Goal: Information Seeking & Learning: Learn about a topic

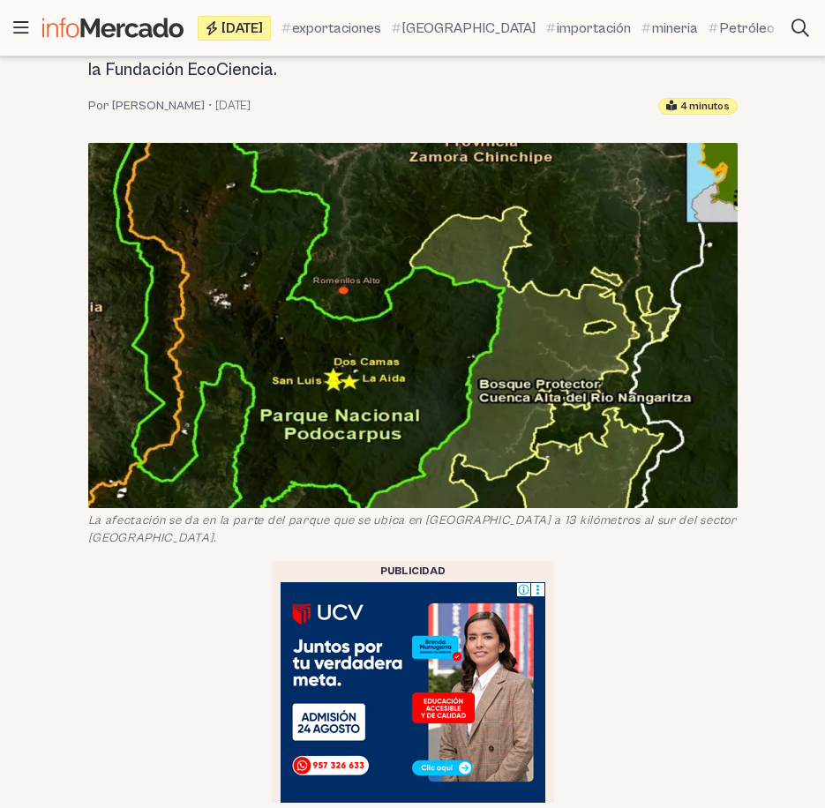
scroll to position [461, 0]
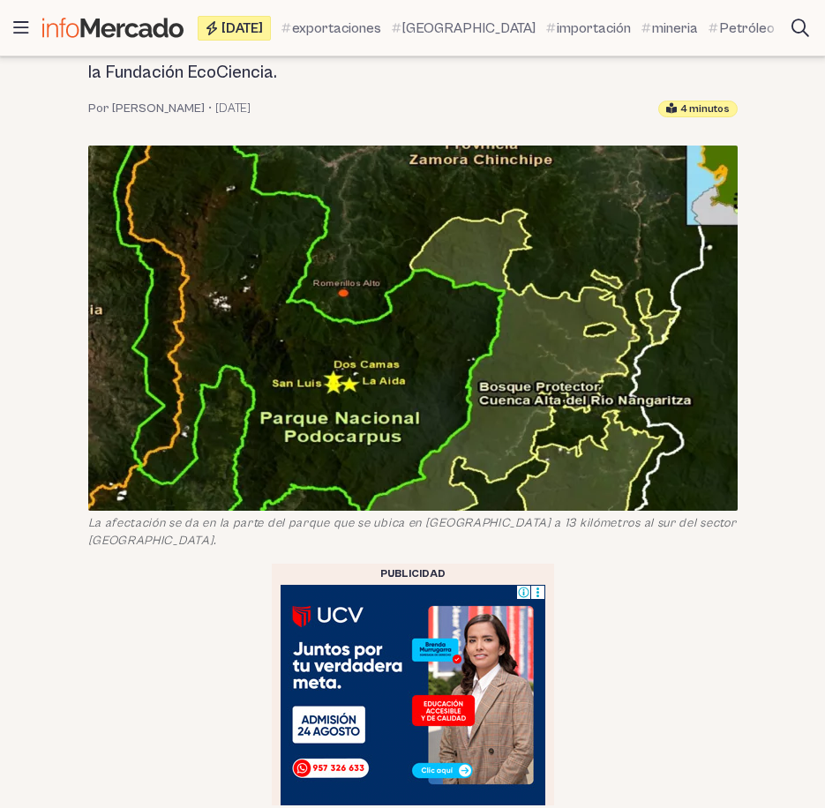
click at [475, 311] on img at bounding box center [412, 328] width 649 height 365
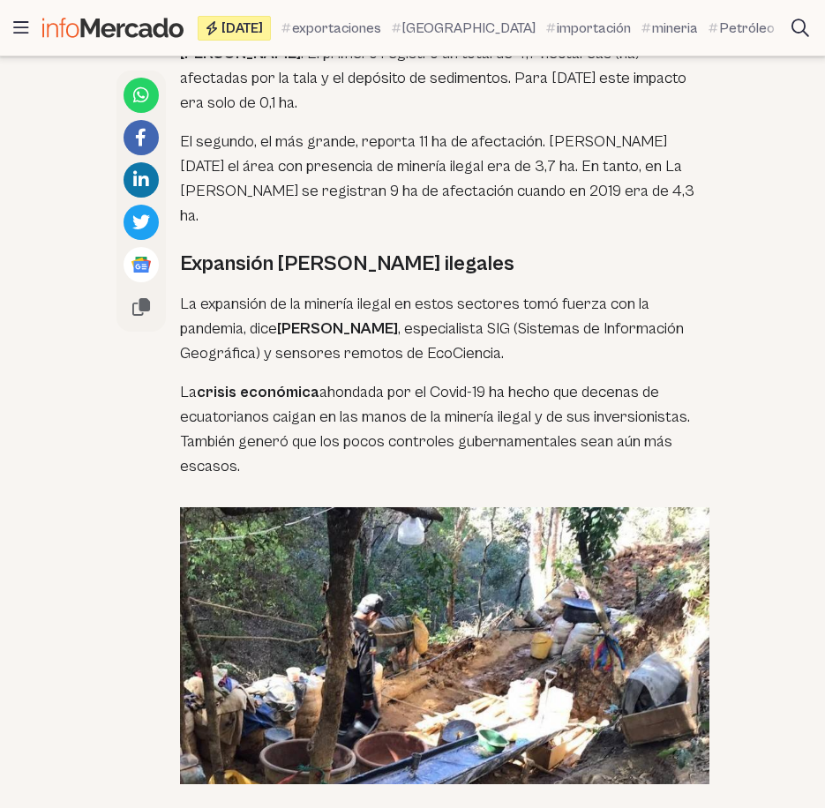
scroll to position [1785, 0]
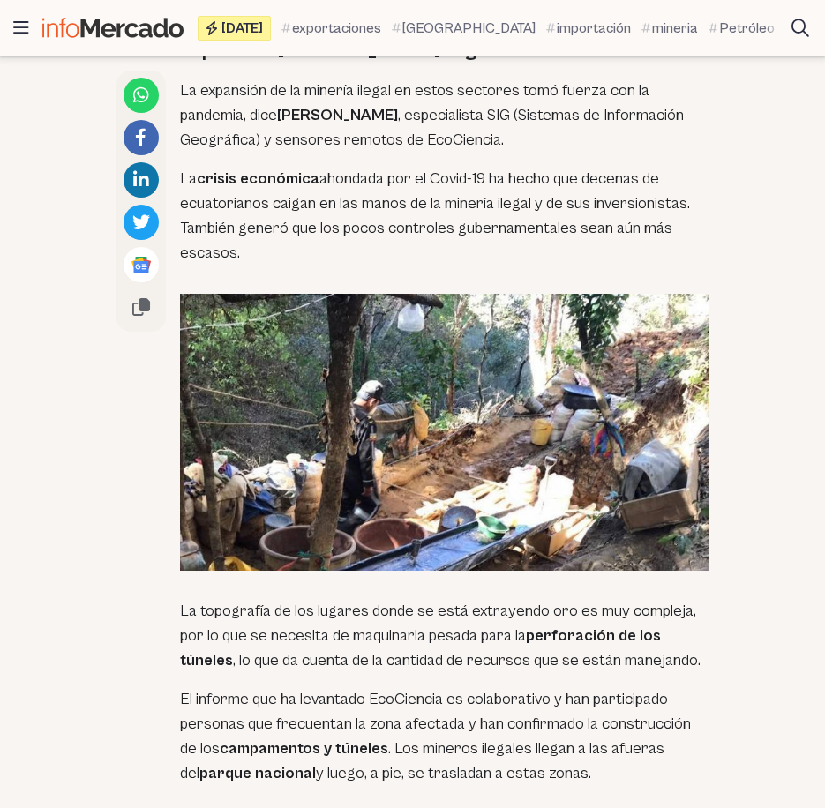
click at [491, 311] on img at bounding box center [444, 432] width 529 height 277
click at [465, 340] on img at bounding box center [444, 432] width 529 height 277
click at [464, 340] on img at bounding box center [444, 432] width 529 height 277
click at [399, 350] on img at bounding box center [444, 432] width 529 height 277
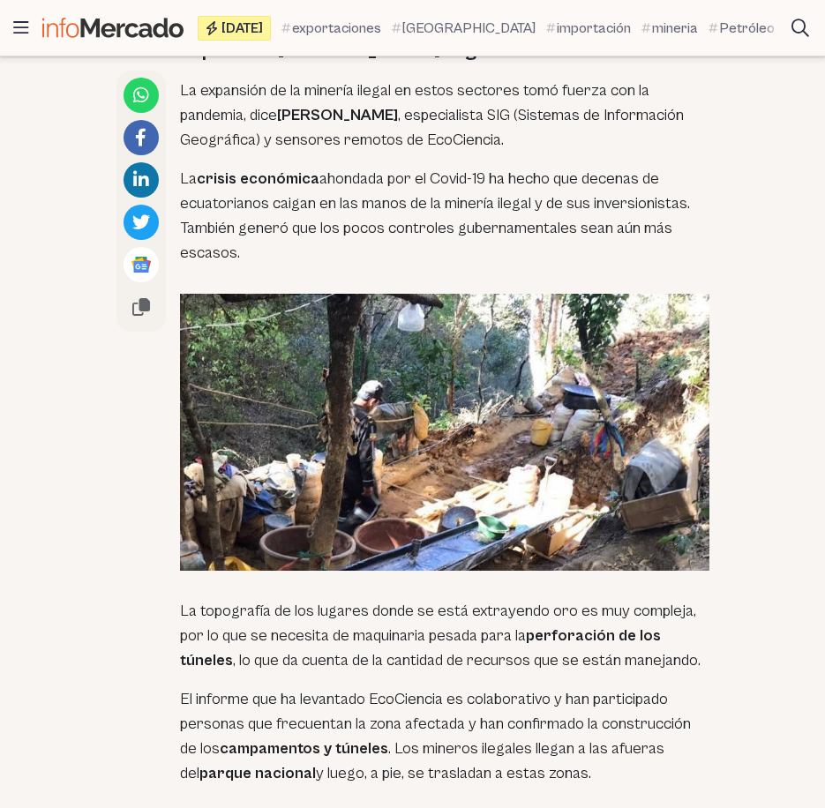
click at [399, 350] on img at bounding box center [444, 432] width 529 height 277
click at [393, 350] on img at bounding box center [444, 432] width 529 height 277
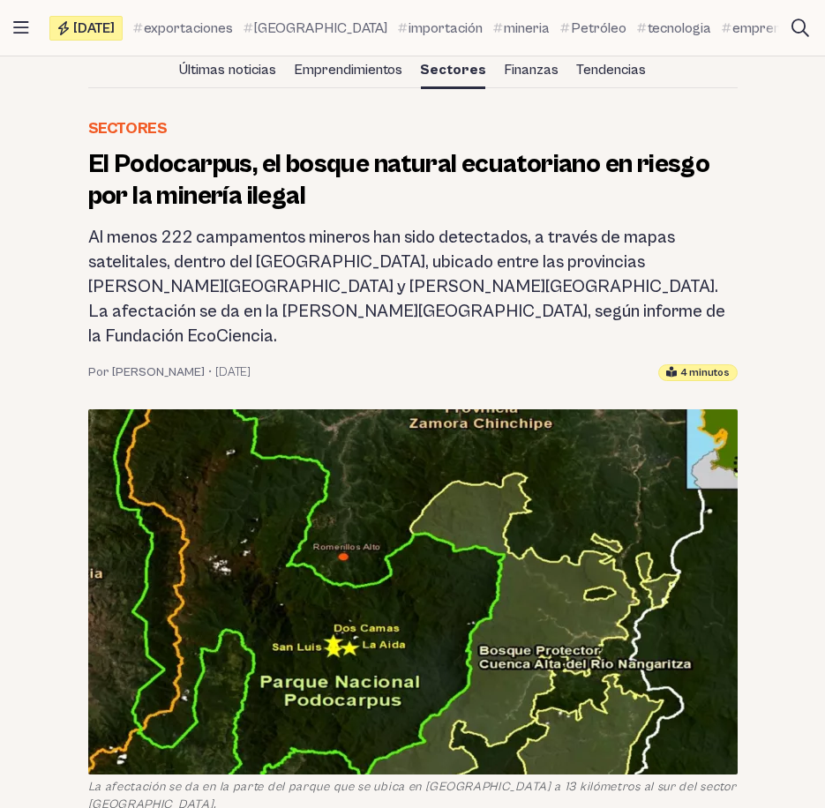
scroll to position [265, 0]
